Goal: Find specific page/section: Find specific page/section

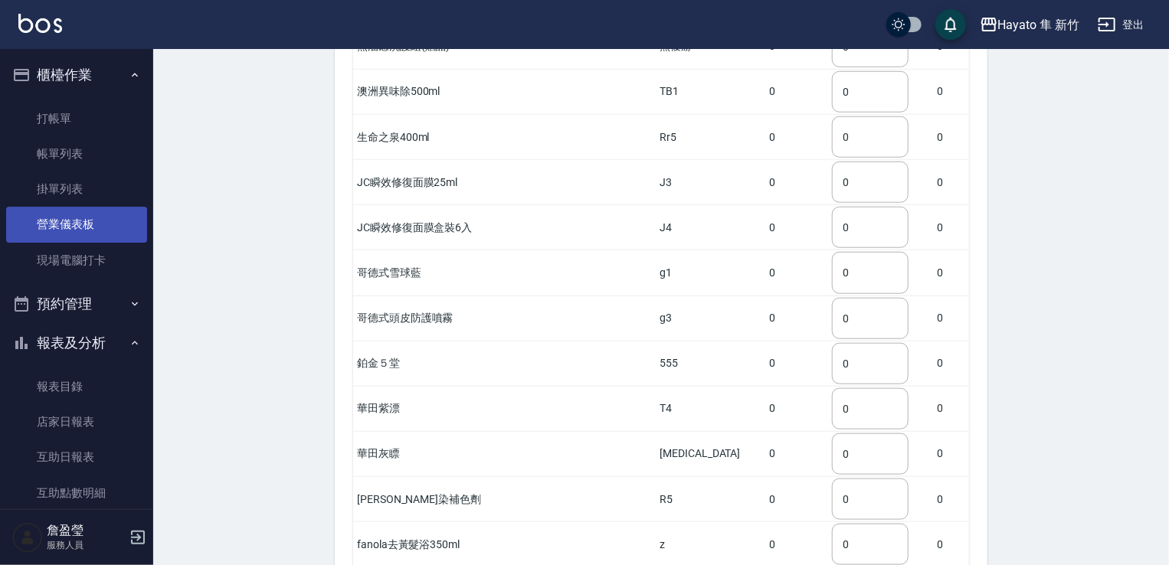
scroll to position [306, 0]
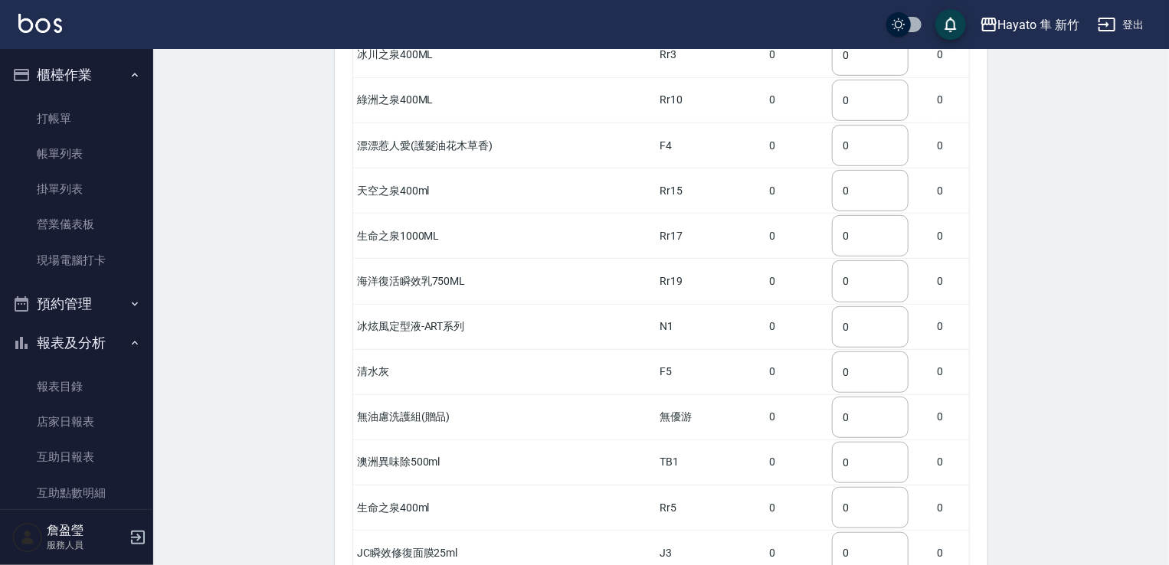
click at [68, 99] on ul "打帳單 帳單列表 掛單列表 營業儀表板 現場電腦打卡" at bounding box center [76, 189] width 141 height 189
click at [68, 104] on link "打帳單" at bounding box center [76, 118] width 141 height 35
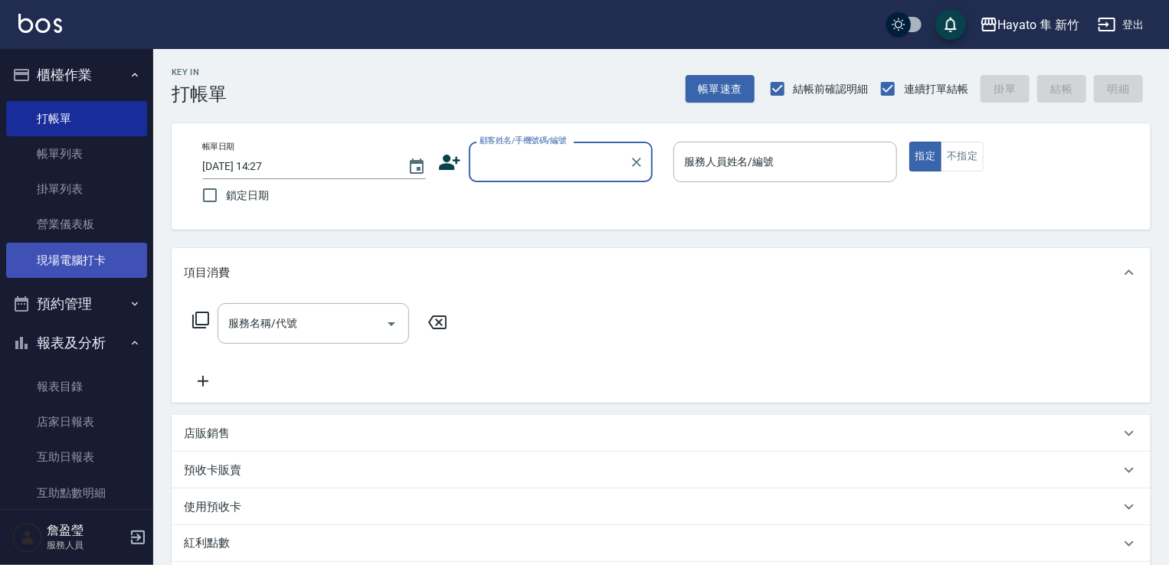
click at [92, 260] on link "現場電腦打卡" at bounding box center [76, 260] width 141 height 35
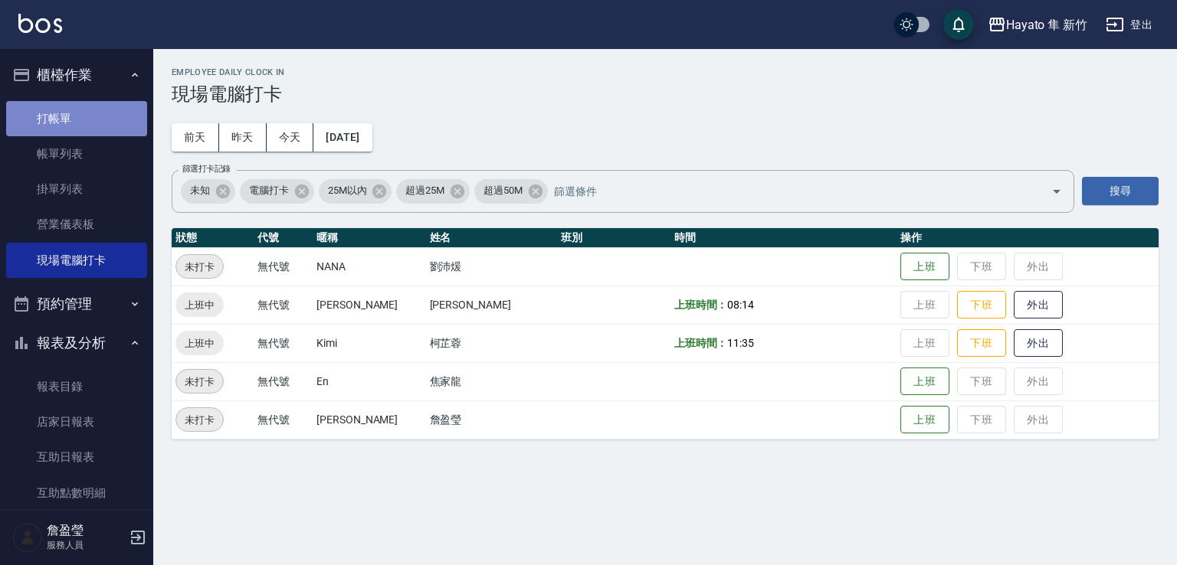
click at [126, 123] on link "打帳單" at bounding box center [76, 118] width 141 height 35
